Goal: Task Accomplishment & Management: Use online tool/utility

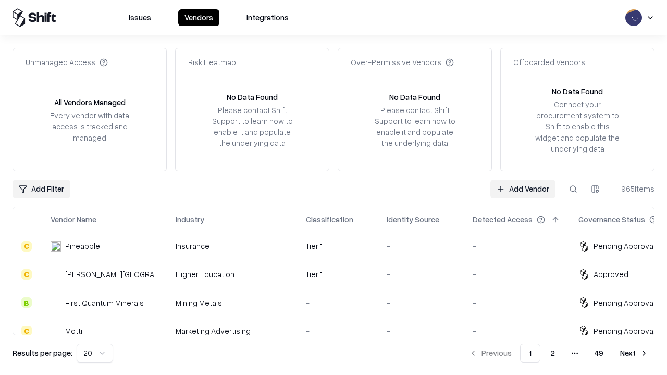
click at [523, 189] on link "Add Vendor" at bounding box center [523, 189] width 65 height 19
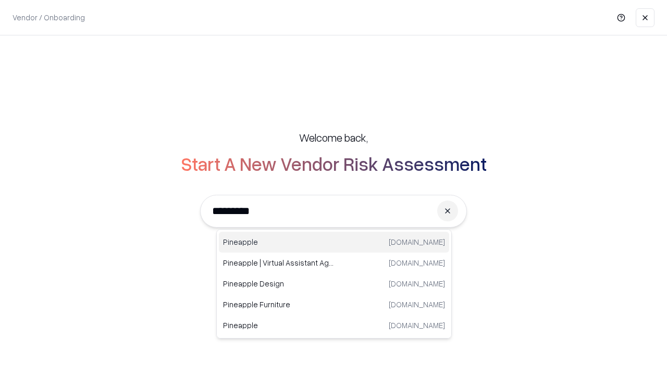
click at [334, 242] on div "Pineapple [DOMAIN_NAME]" at bounding box center [334, 242] width 230 height 21
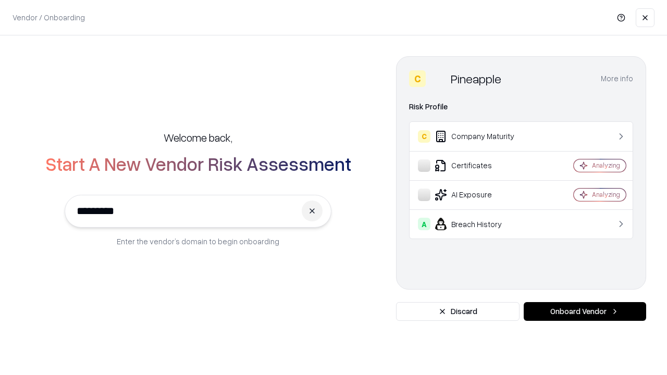
type input "*********"
click at [585, 312] on button "Onboard Vendor" at bounding box center [585, 311] width 122 height 19
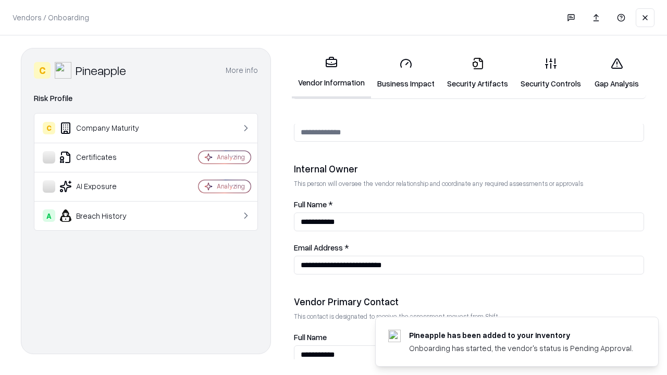
scroll to position [540, 0]
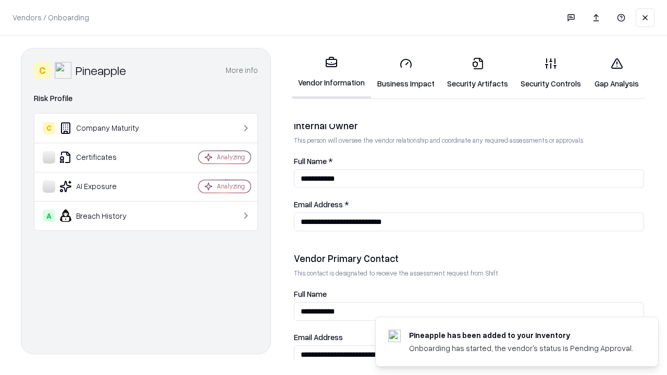
click at [406, 73] on link "Business Impact" at bounding box center [406, 73] width 70 height 48
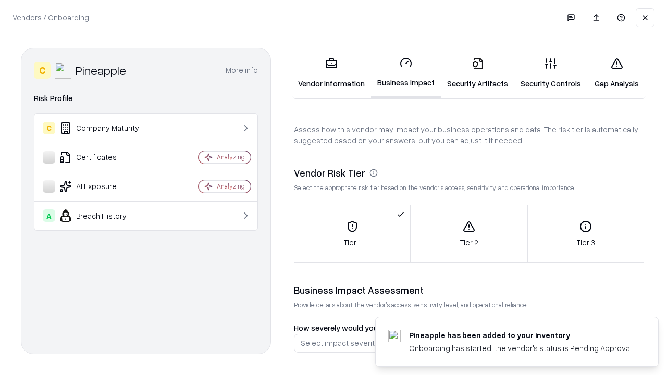
click at [477, 73] on link "Security Artifacts" at bounding box center [477, 73] width 73 height 48
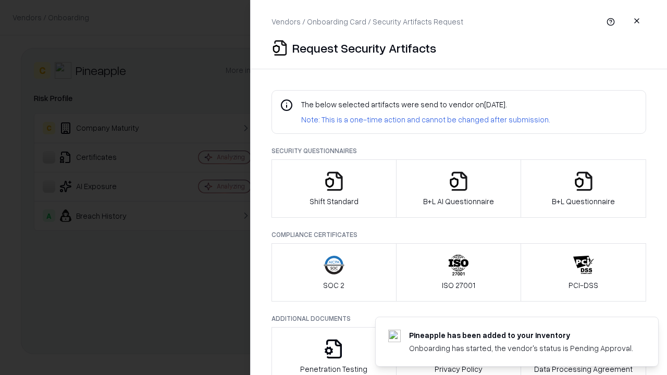
click at [334, 189] on icon "button" at bounding box center [334, 181] width 21 height 21
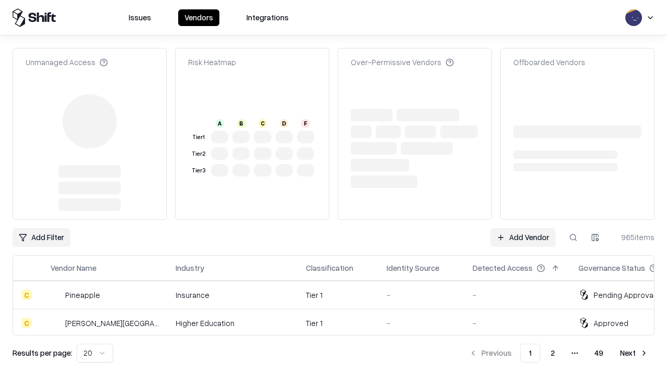
click at [523, 228] on link "Add Vendor" at bounding box center [523, 237] width 65 height 19
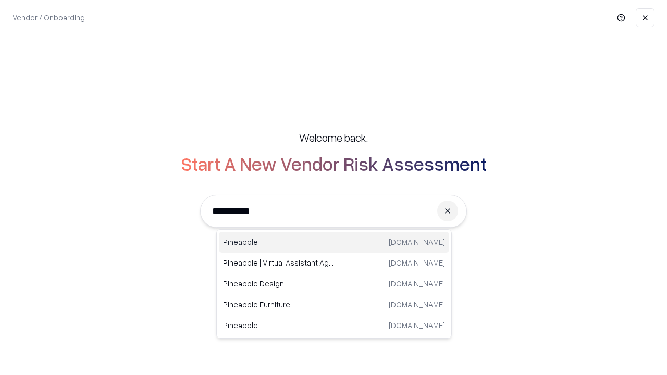
click at [334, 242] on div "Pineapple [DOMAIN_NAME]" at bounding box center [334, 242] width 230 height 21
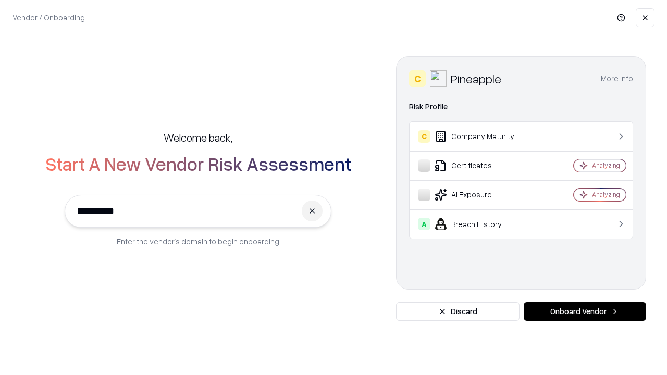
type input "*********"
click at [585, 312] on button "Onboard Vendor" at bounding box center [585, 311] width 122 height 19
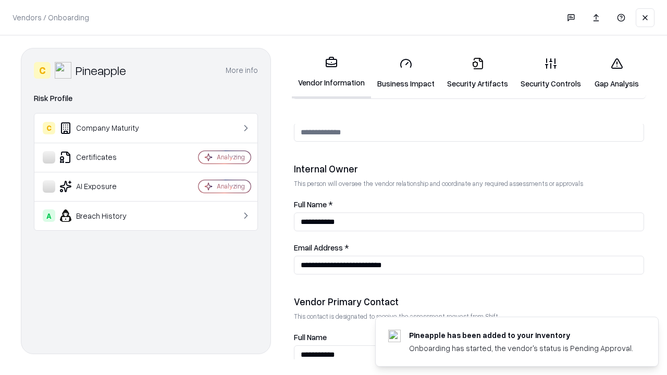
scroll to position [540, 0]
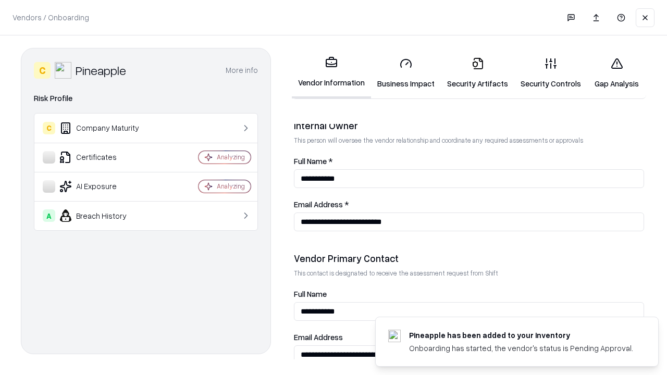
click at [617, 73] on link "Gap Analysis" at bounding box center [616, 73] width 59 height 48
